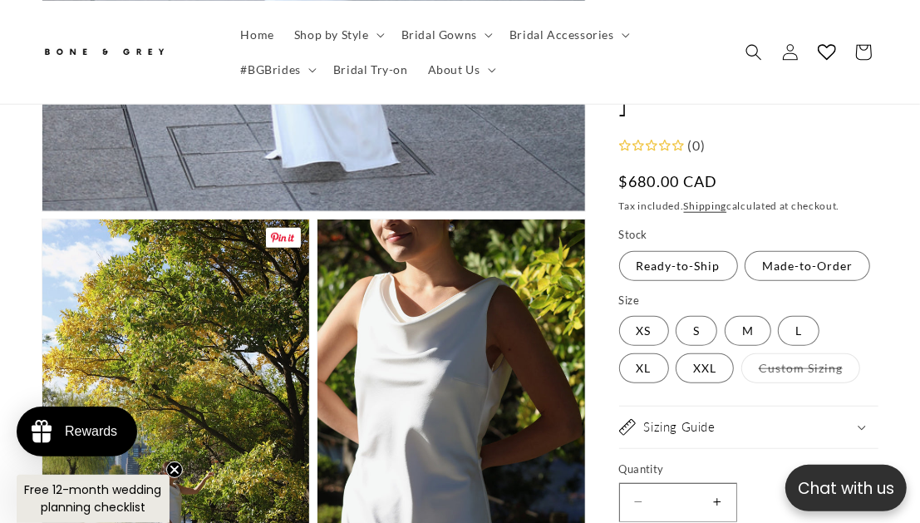
scroll to position [830, 0]
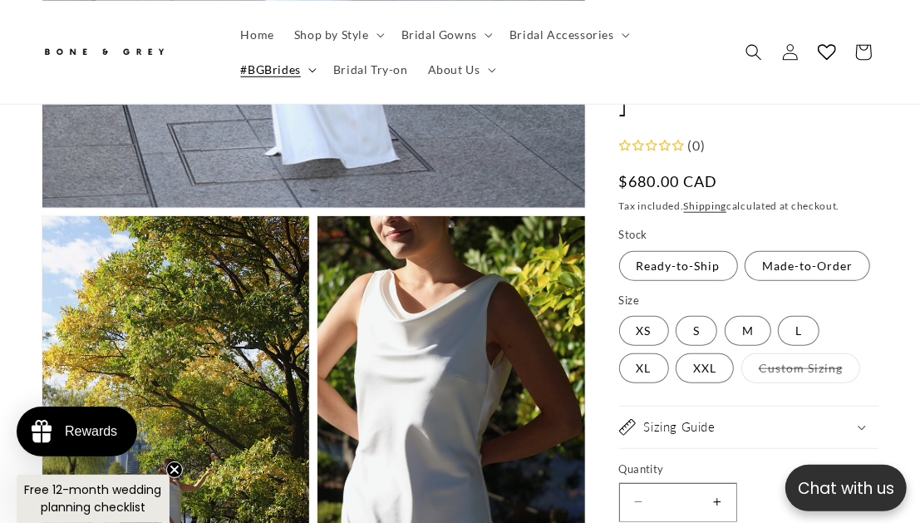
click at [305, 69] on summary "#BGBrides" at bounding box center [277, 69] width 92 height 35
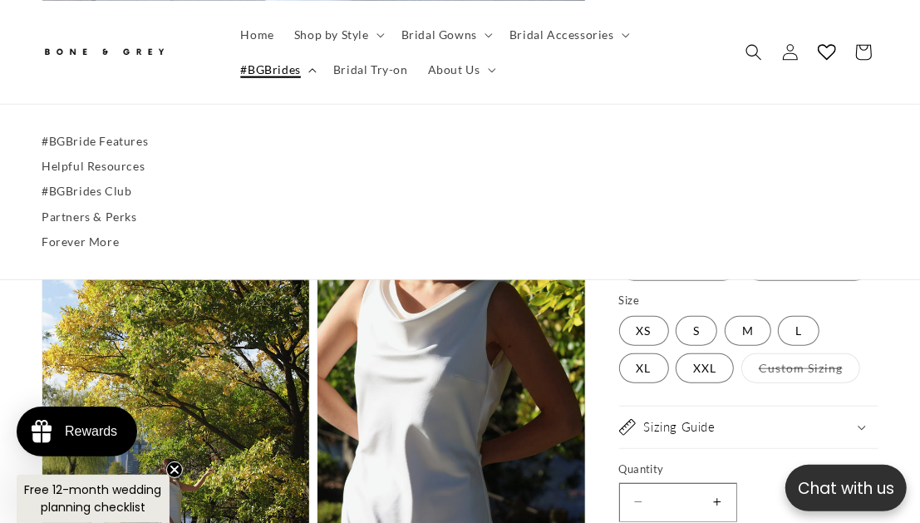
click at [305, 69] on summary "#BGBrides" at bounding box center [277, 69] width 92 height 35
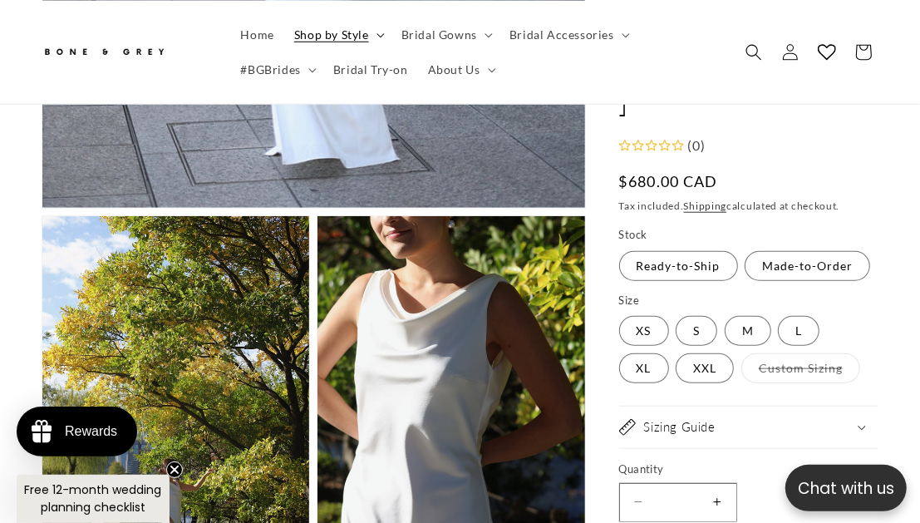
scroll to position [0, 586]
click at [363, 27] on span "Shop by Style" at bounding box center [331, 34] width 75 height 15
click at [458, 36] on span "Bridal Gowns" at bounding box center [439, 34] width 76 height 15
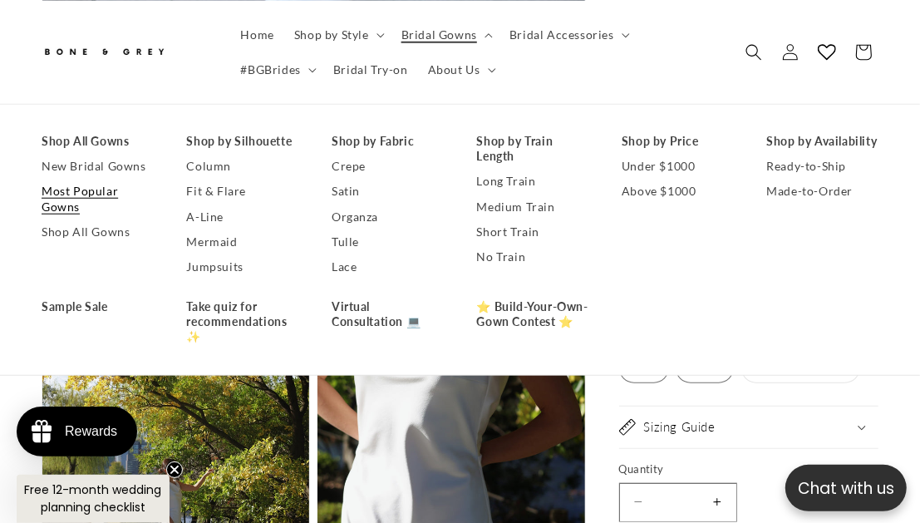
scroll to position [0, 0]
click at [98, 192] on link "Most Popular Gowns" at bounding box center [98, 199] width 112 height 40
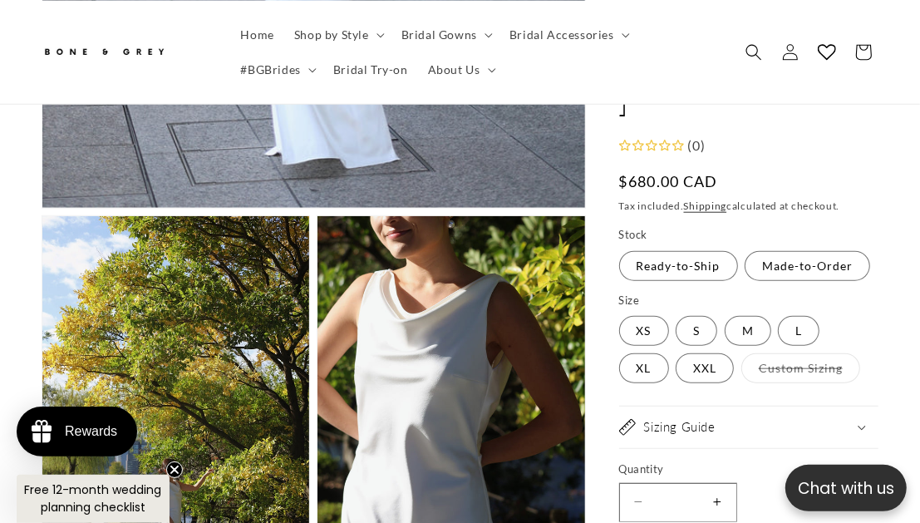
scroll to position [0, 293]
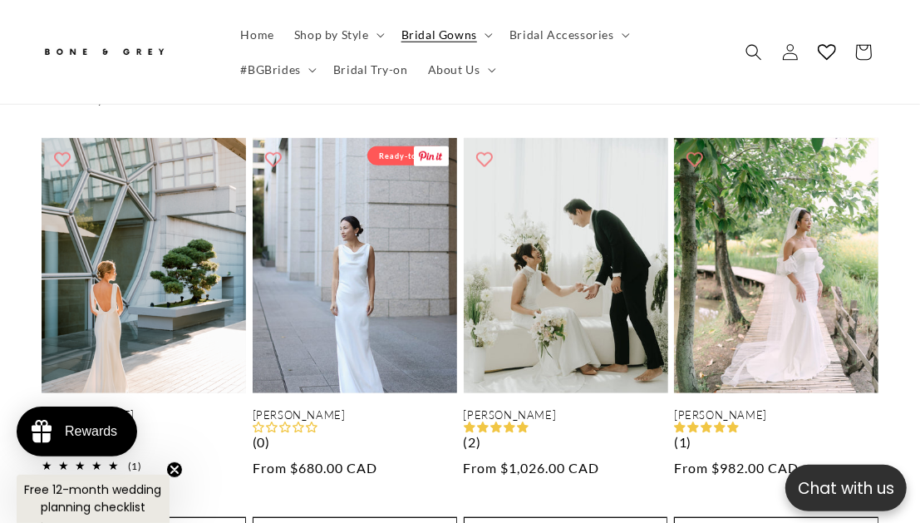
scroll to position [844, 0]
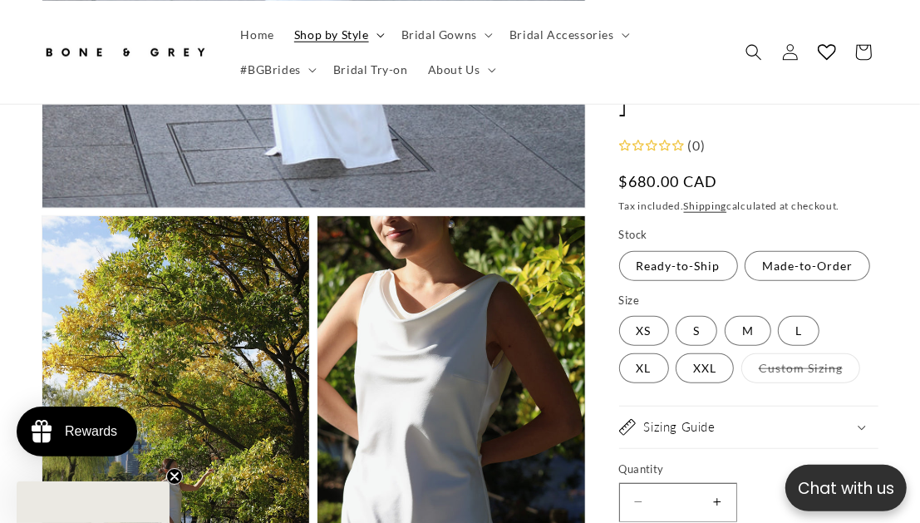
click at [381, 29] on summary "Shop by Style" at bounding box center [337, 34] width 107 height 35
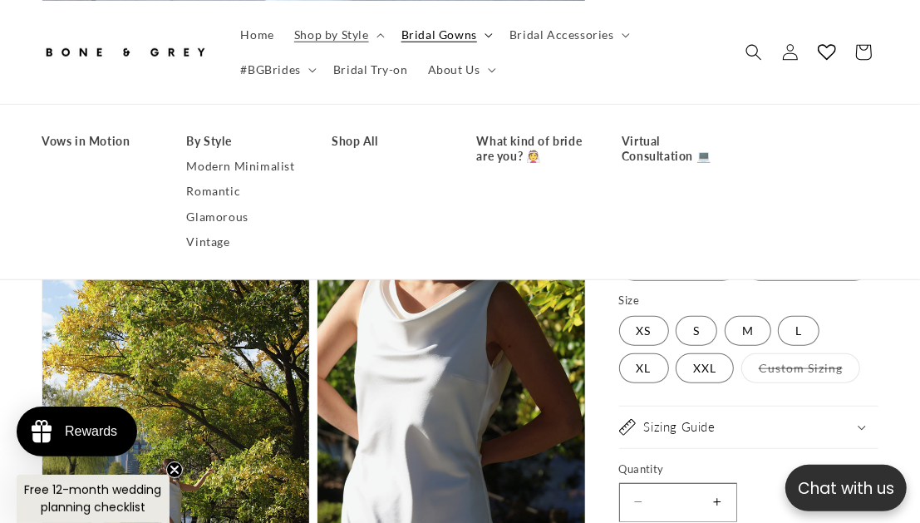
click at [455, 27] on span "Bridal Gowns" at bounding box center [439, 34] width 76 height 15
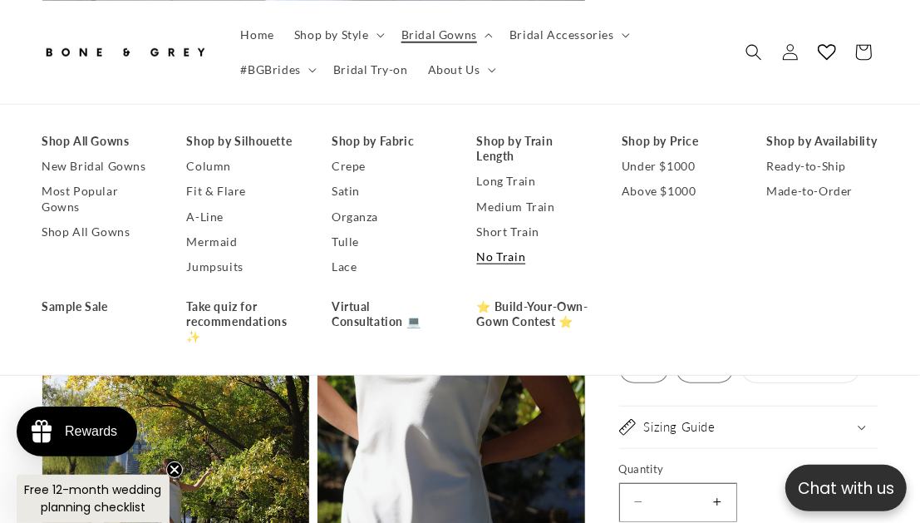
click at [516, 252] on link "No Train" at bounding box center [533, 255] width 112 height 25
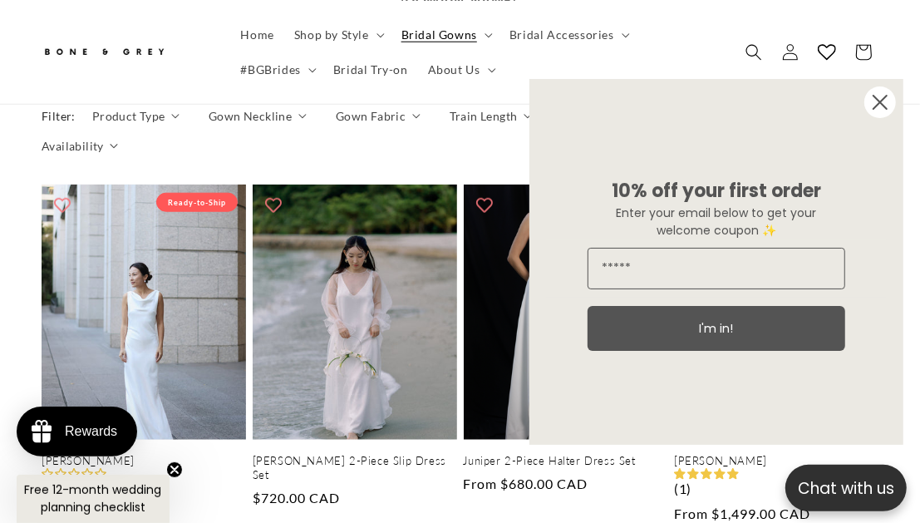
scroll to position [849, 0]
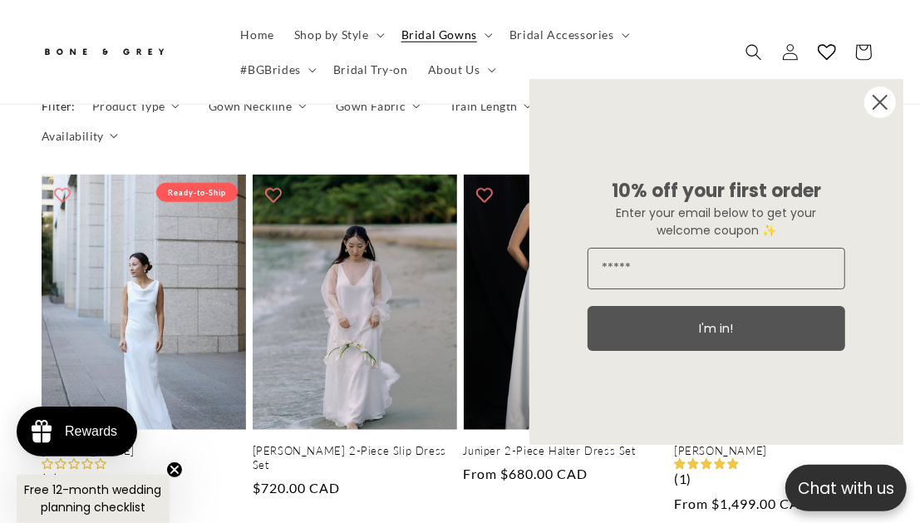
click at [886, 101] on circle "Close dialog" at bounding box center [880, 102] width 32 height 32
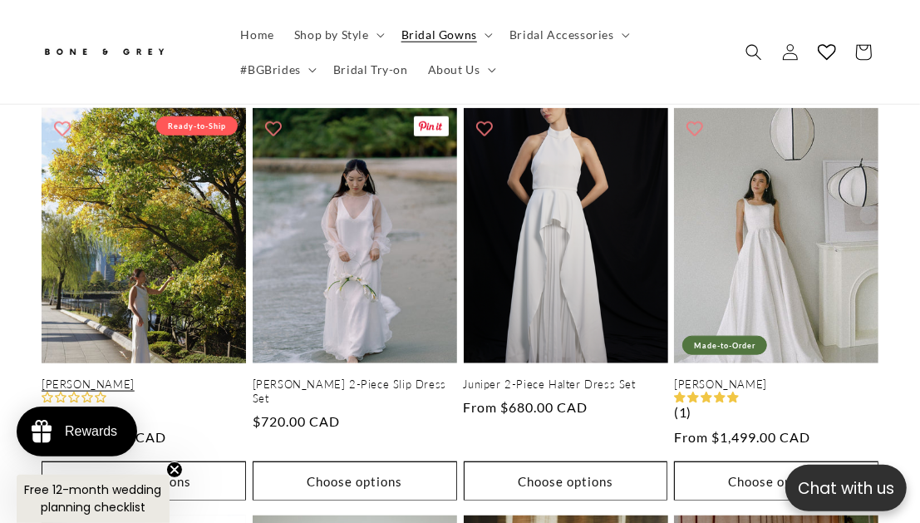
scroll to position [0, 0]
click at [155, 377] on link "Emma" at bounding box center [144, 384] width 204 height 14
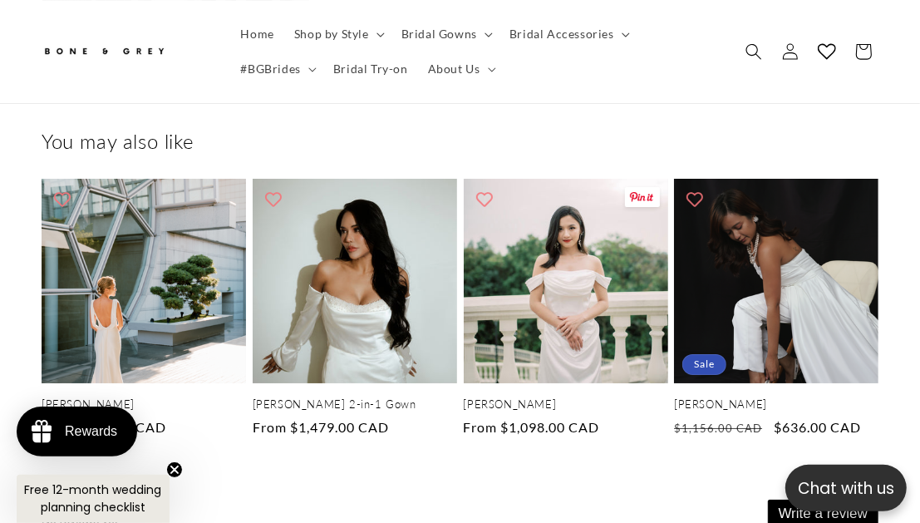
scroll to position [3399, 0]
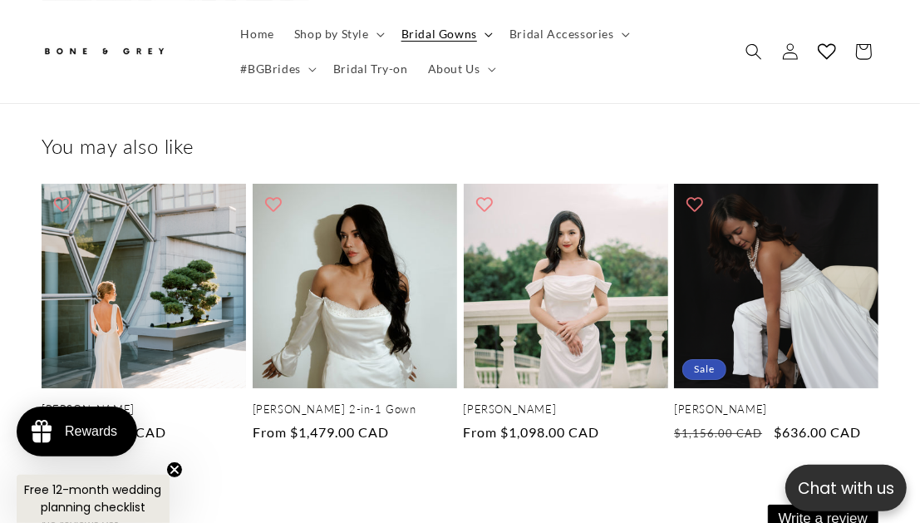
click at [445, 39] on span "Bridal Gowns" at bounding box center [439, 34] width 76 height 15
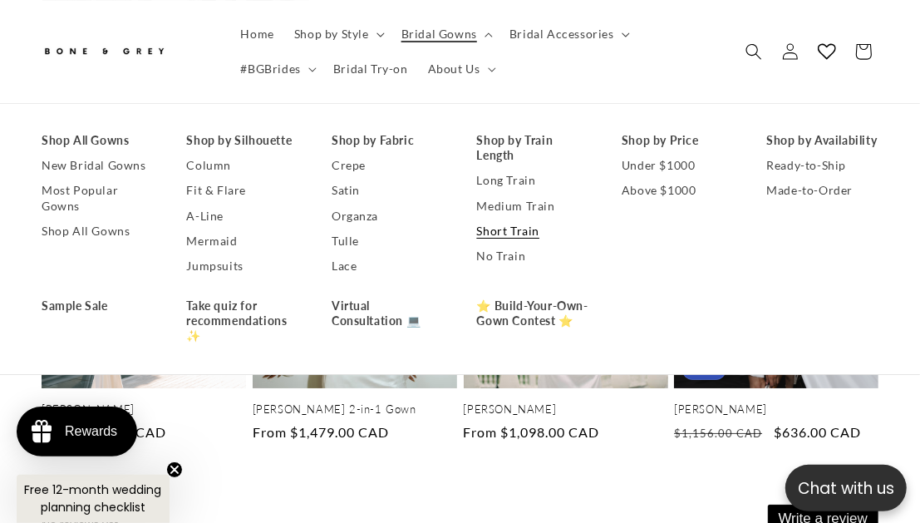
click at [514, 227] on link "Short Train" at bounding box center [533, 231] width 112 height 25
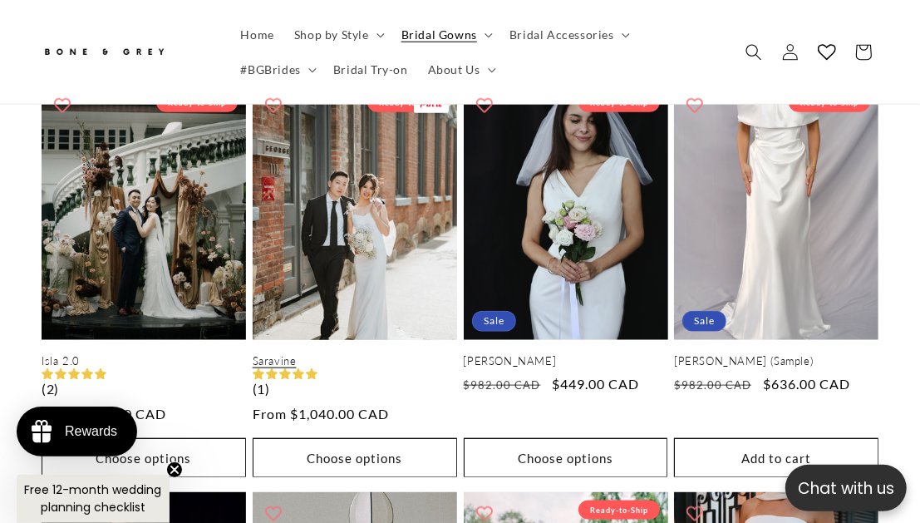
scroll to position [0, 293]
click at [358, 354] on link "Saravine" at bounding box center [355, 361] width 204 height 14
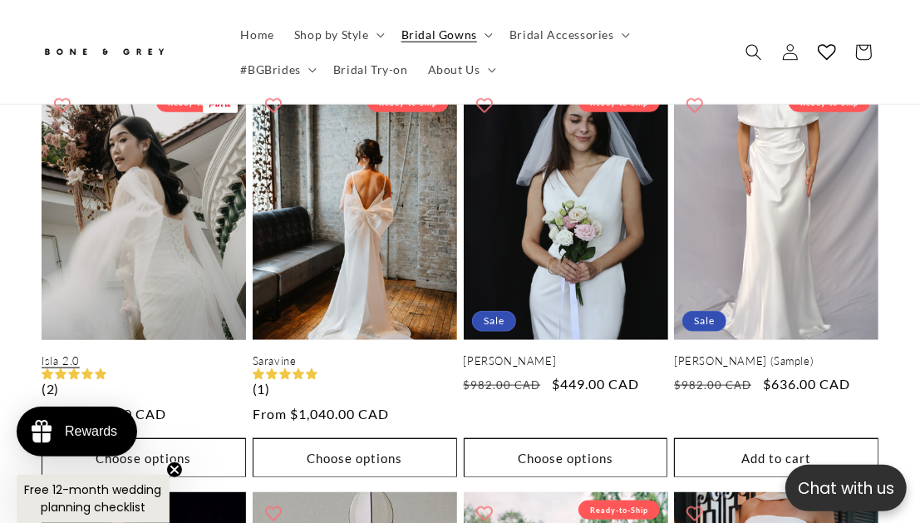
scroll to position [0, 586]
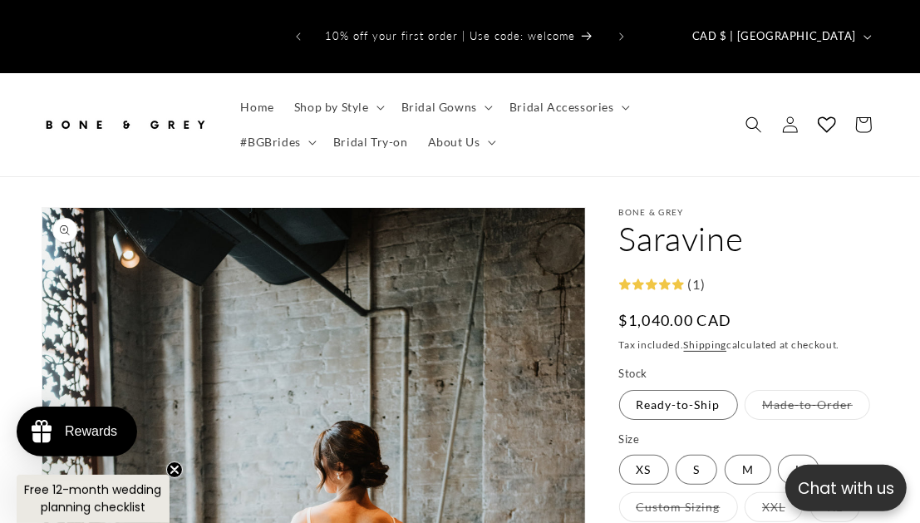
select select "**********"
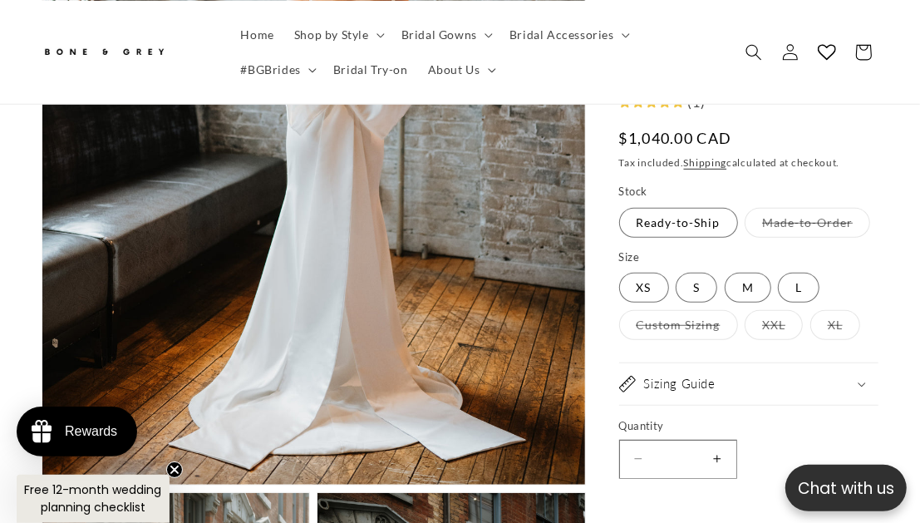
scroll to position [559, 0]
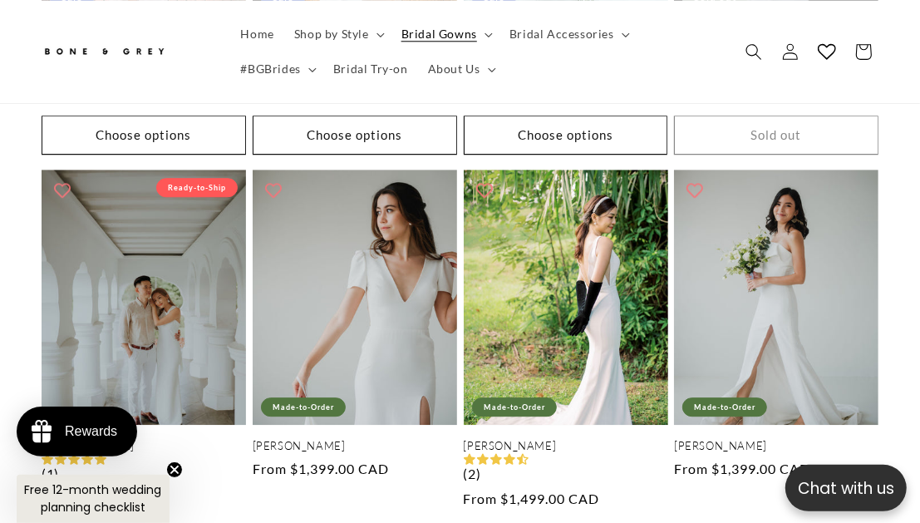
scroll to position [0, 293]
